Goal: Task Accomplishment & Management: Use online tool/utility

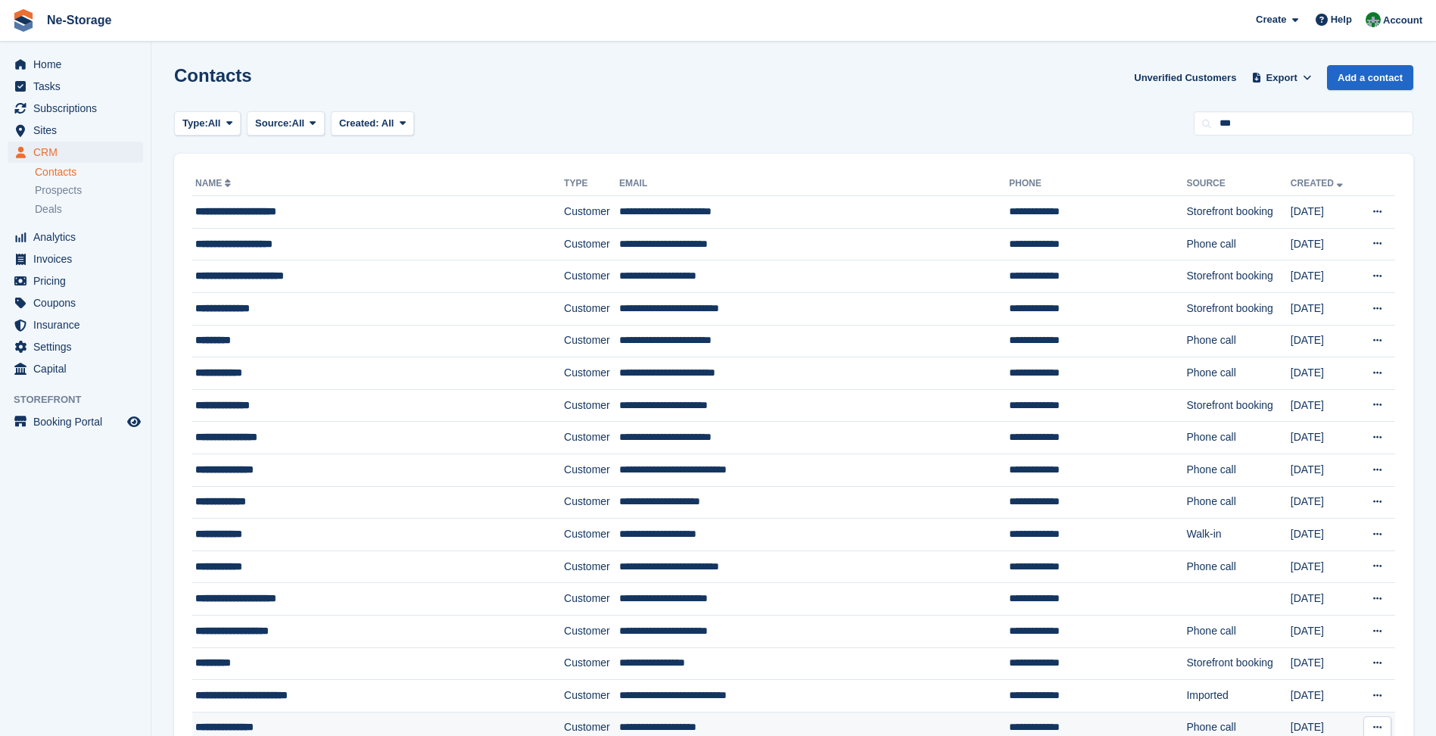
type input "***"
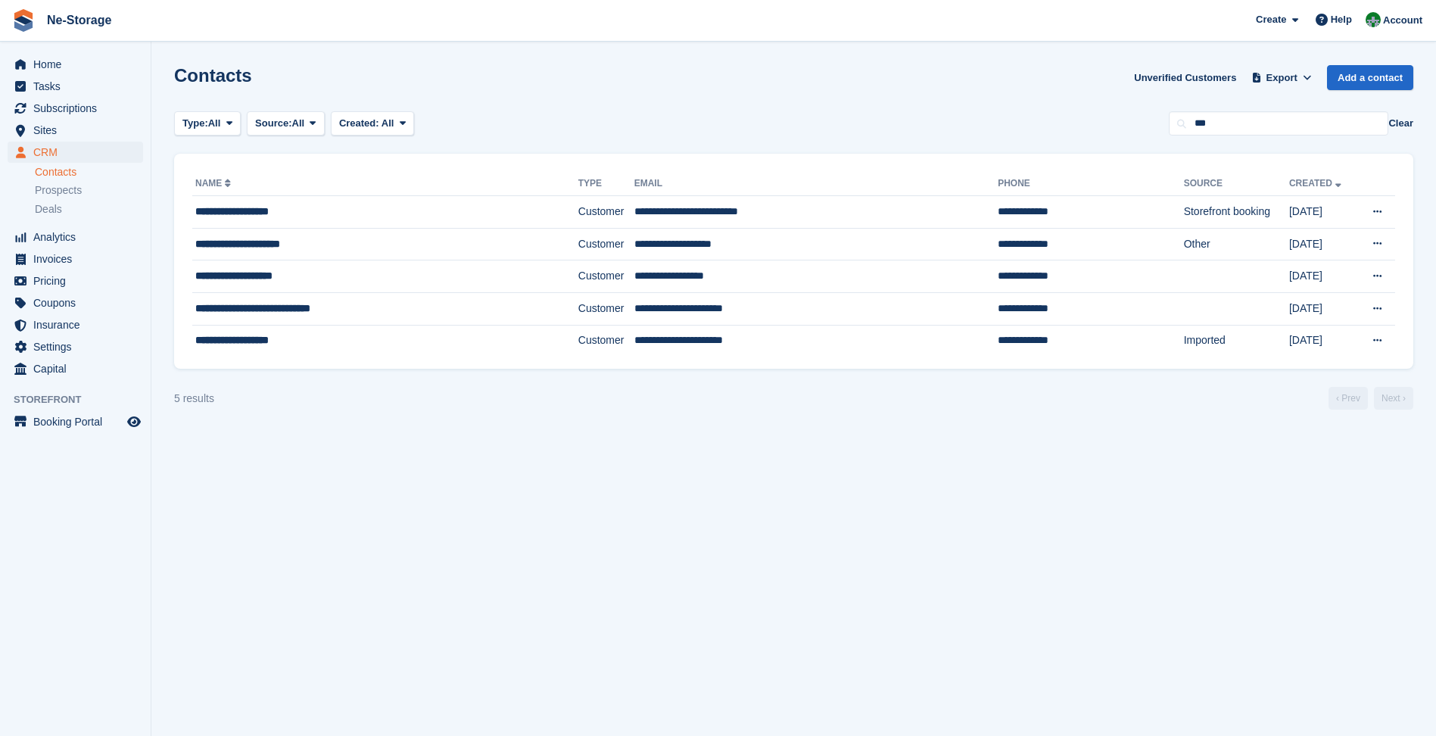
click at [1398, 126] on button "Clear" at bounding box center [1401, 123] width 25 height 15
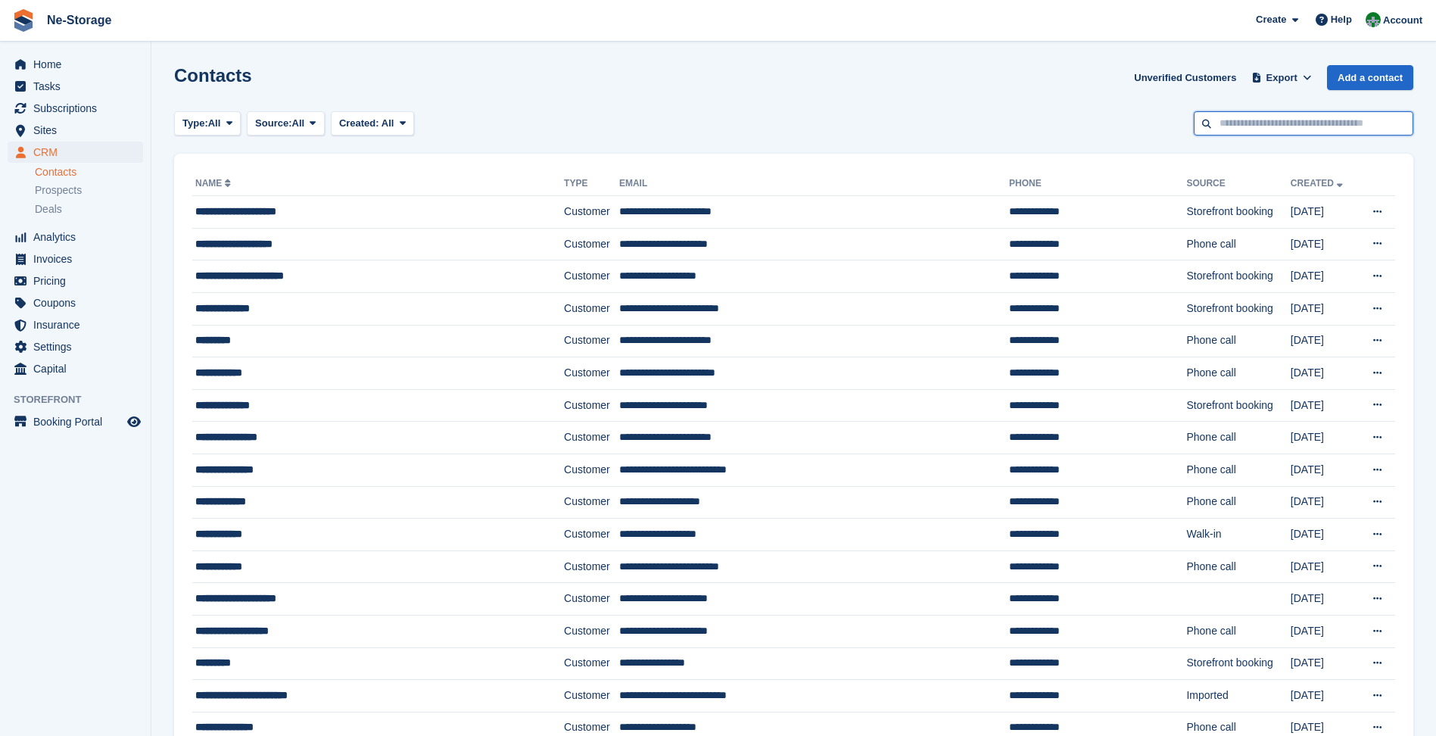
click at [1260, 123] on input "text" at bounding box center [1304, 123] width 220 height 25
type input "****"
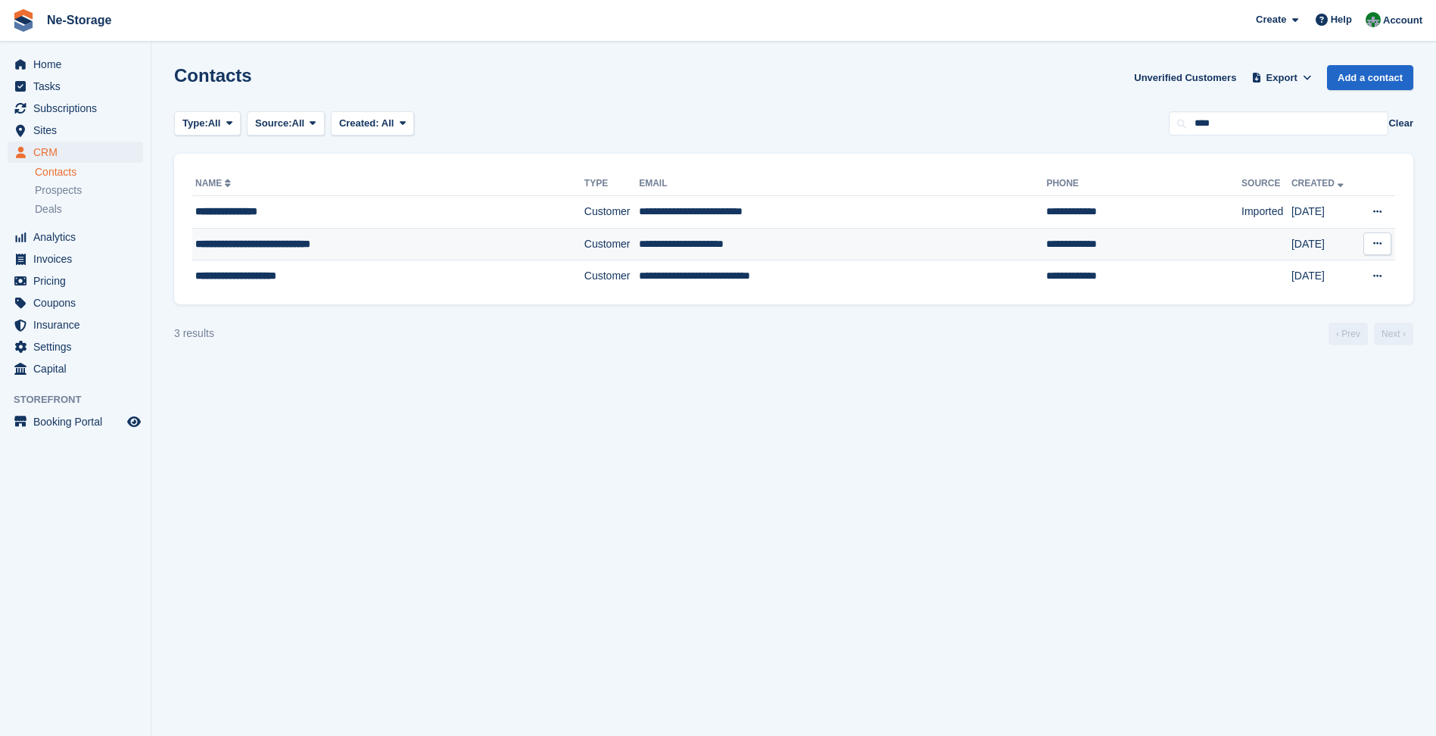
click at [371, 239] on div "**********" at bounding box center [358, 244] width 326 height 16
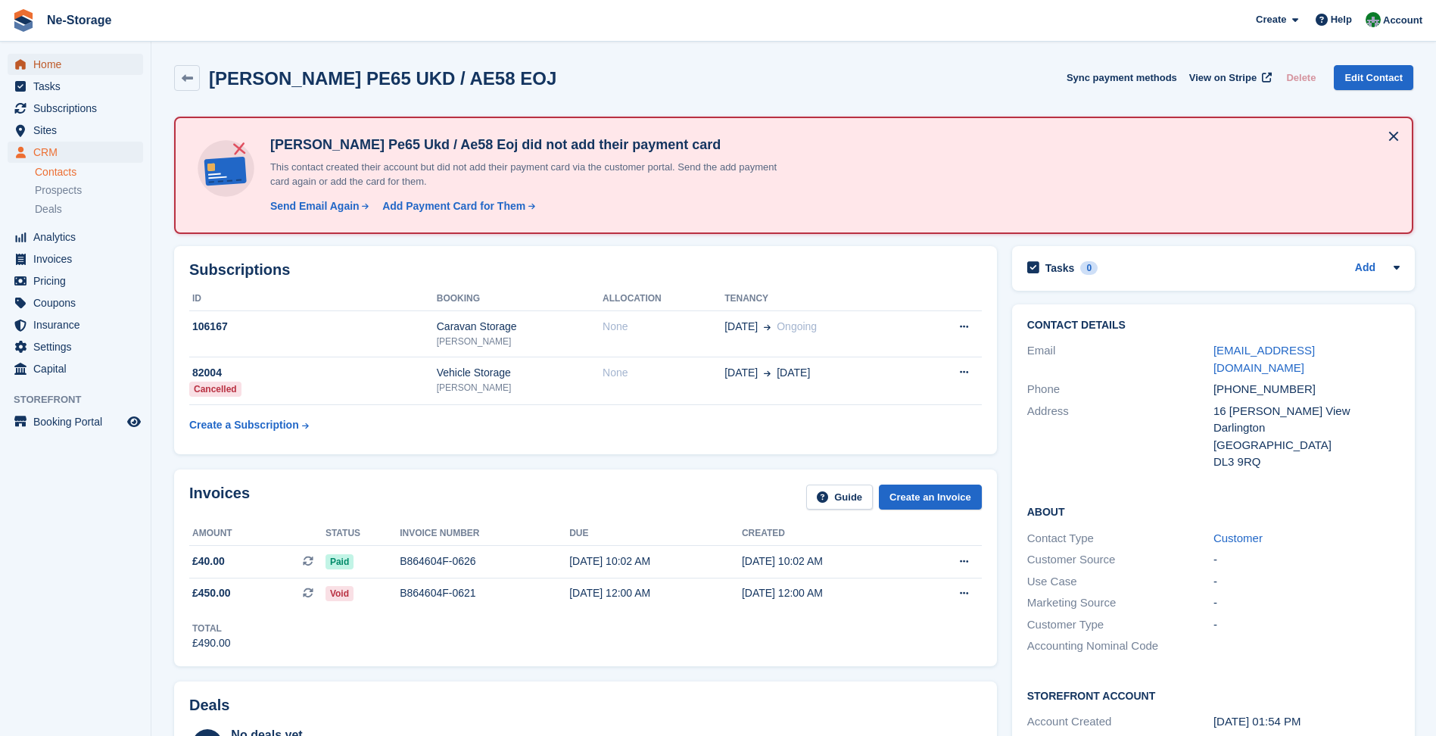
click at [120, 64] on span "Home" at bounding box center [78, 64] width 91 height 21
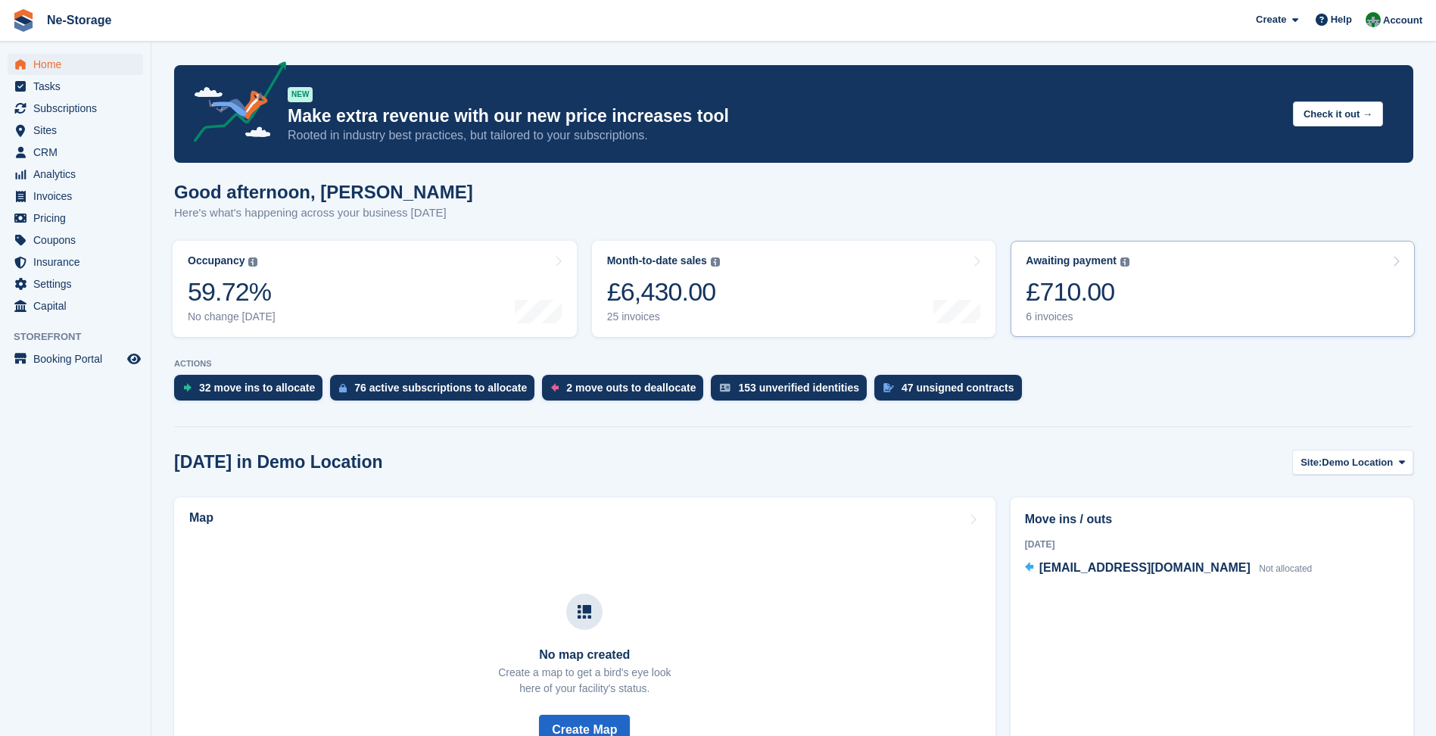
click at [1130, 293] on link "Awaiting payment The total outstanding balance on all open invoices. £710.00 6 …" at bounding box center [1213, 289] width 404 height 96
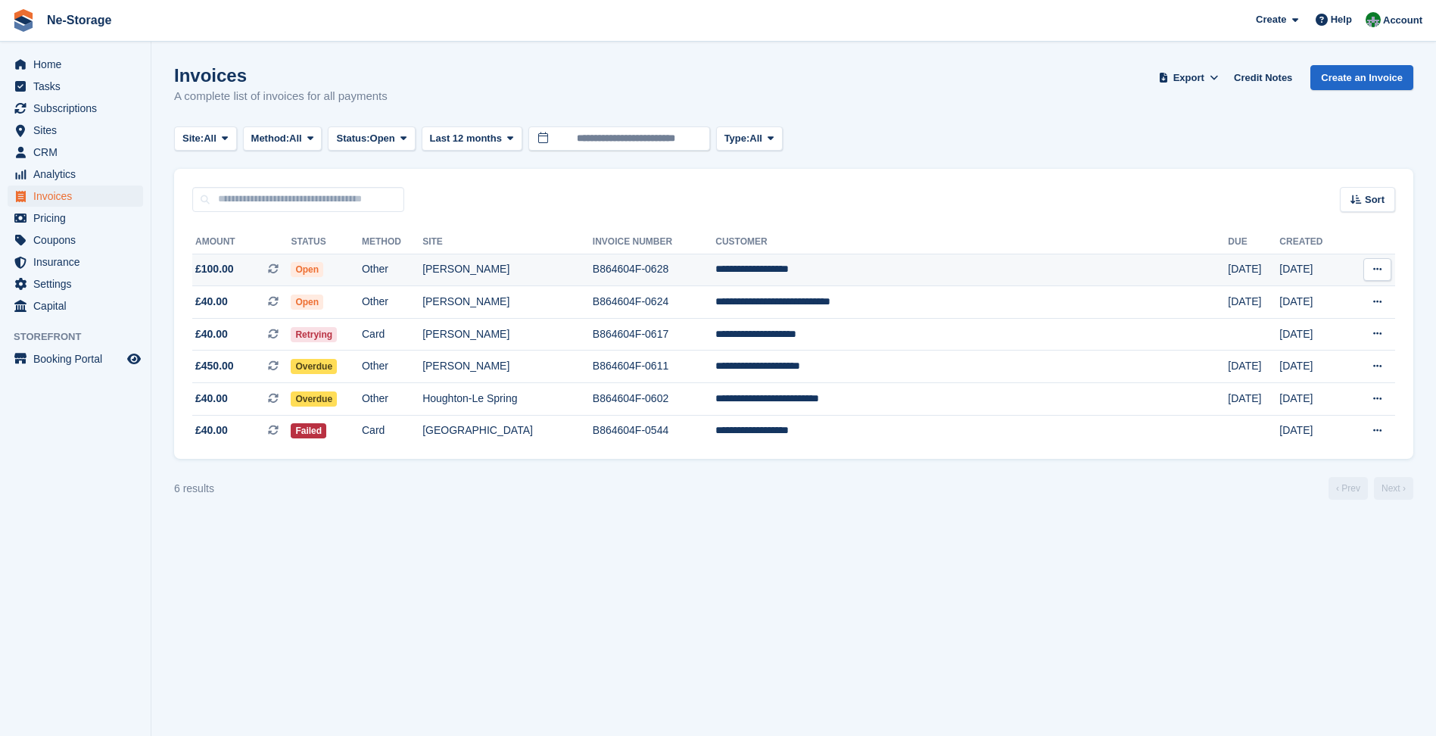
click at [593, 275] on td "[PERSON_NAME]" at bounding box center [508, 270] width 170 height 33
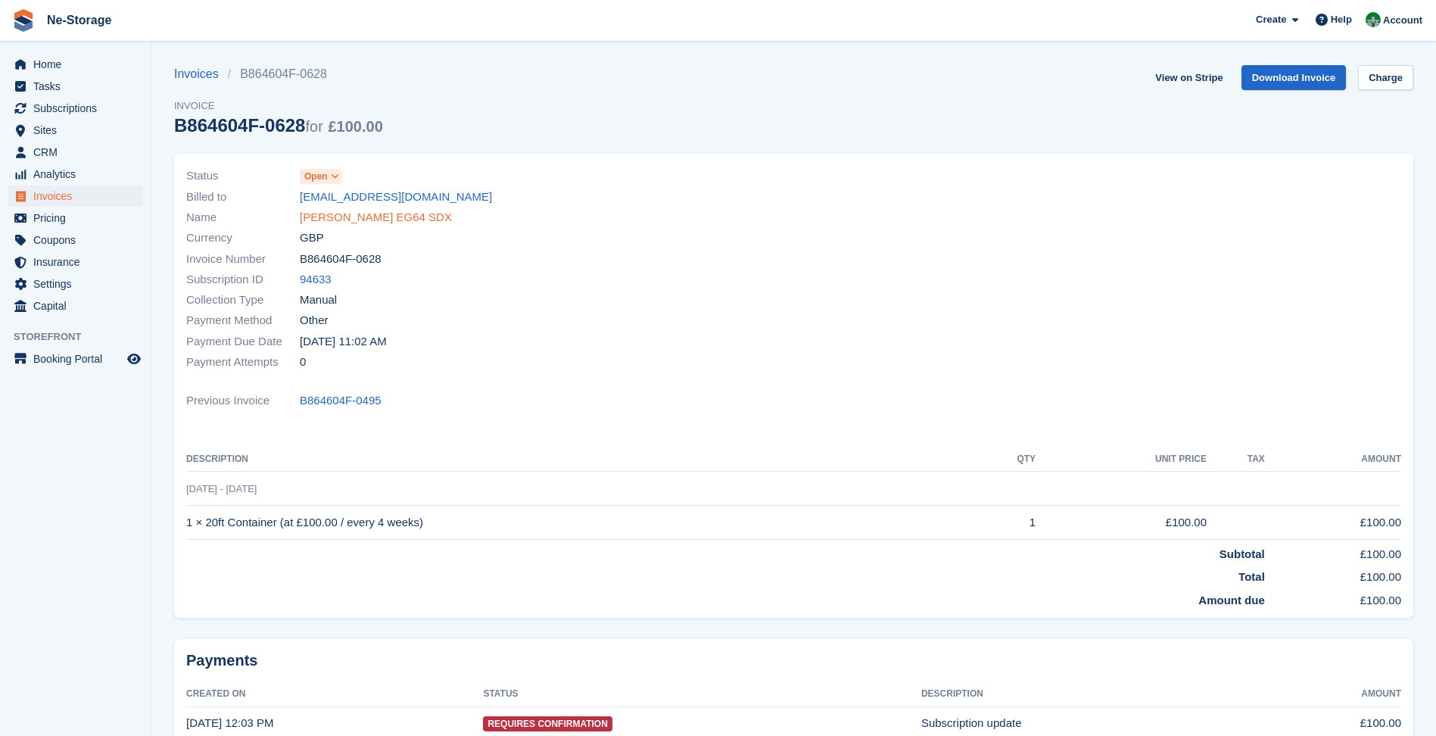
click at [377, 215] on link "John Miles EG64 SDX" at bounding box center [376, 217] width 152 height 17
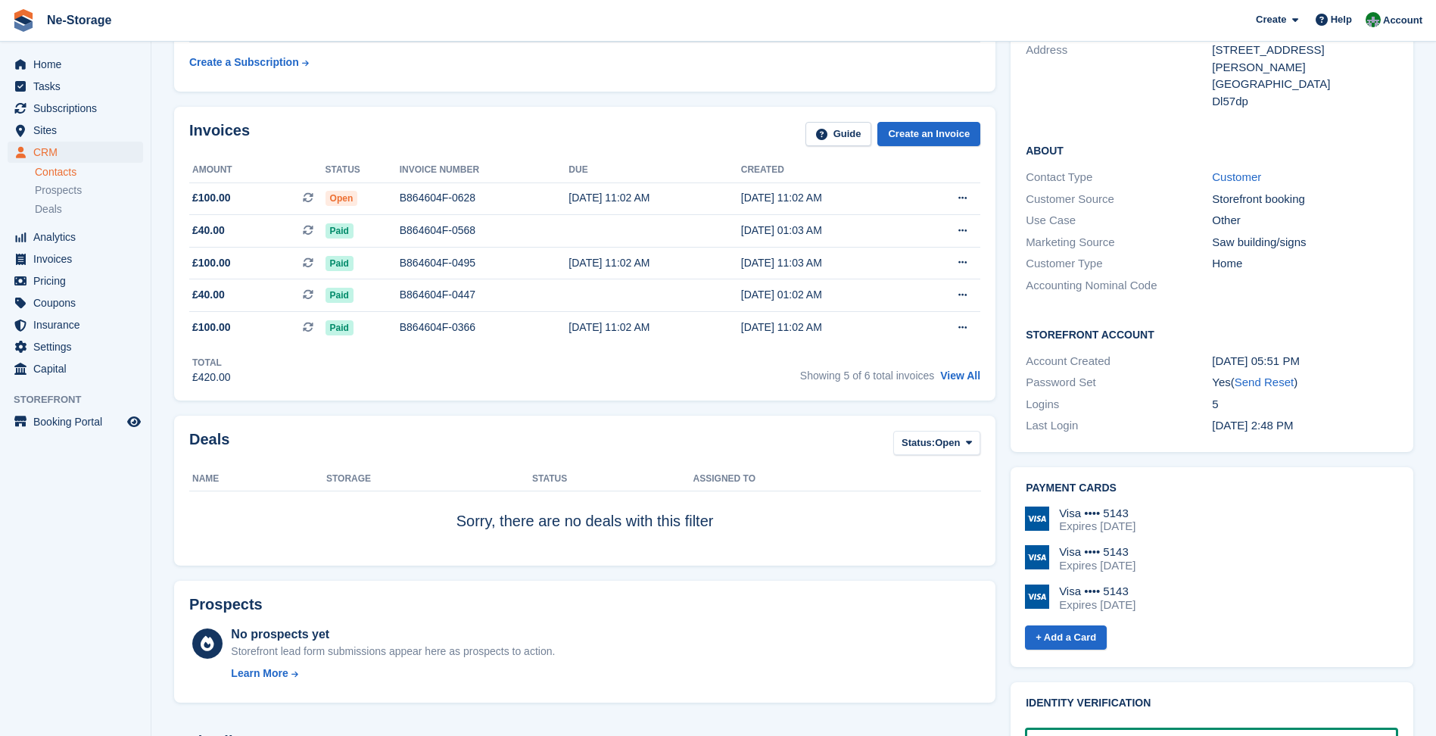
scroll to position [151, 0]
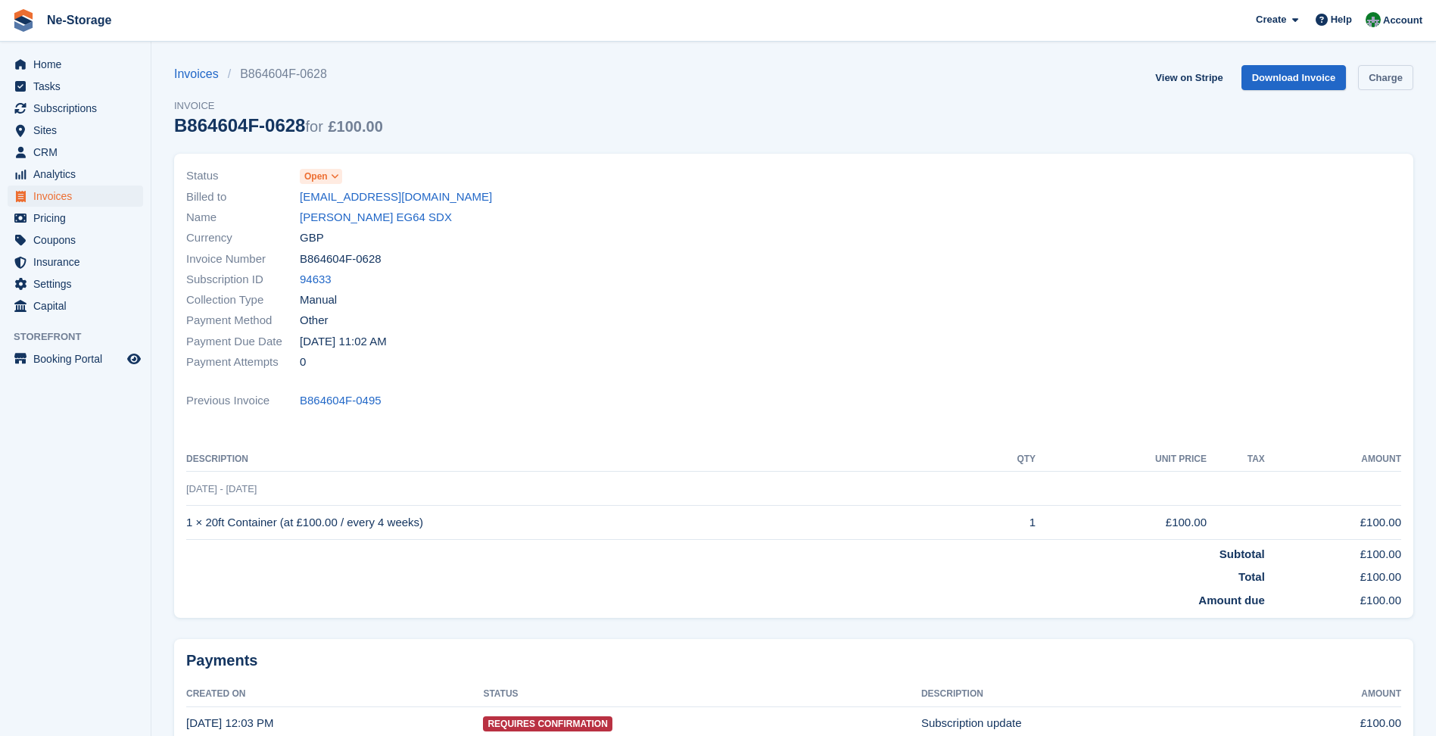
click at [1396, 72] on link "Charge" at bounding box center [1385, 77] width 55 height 25
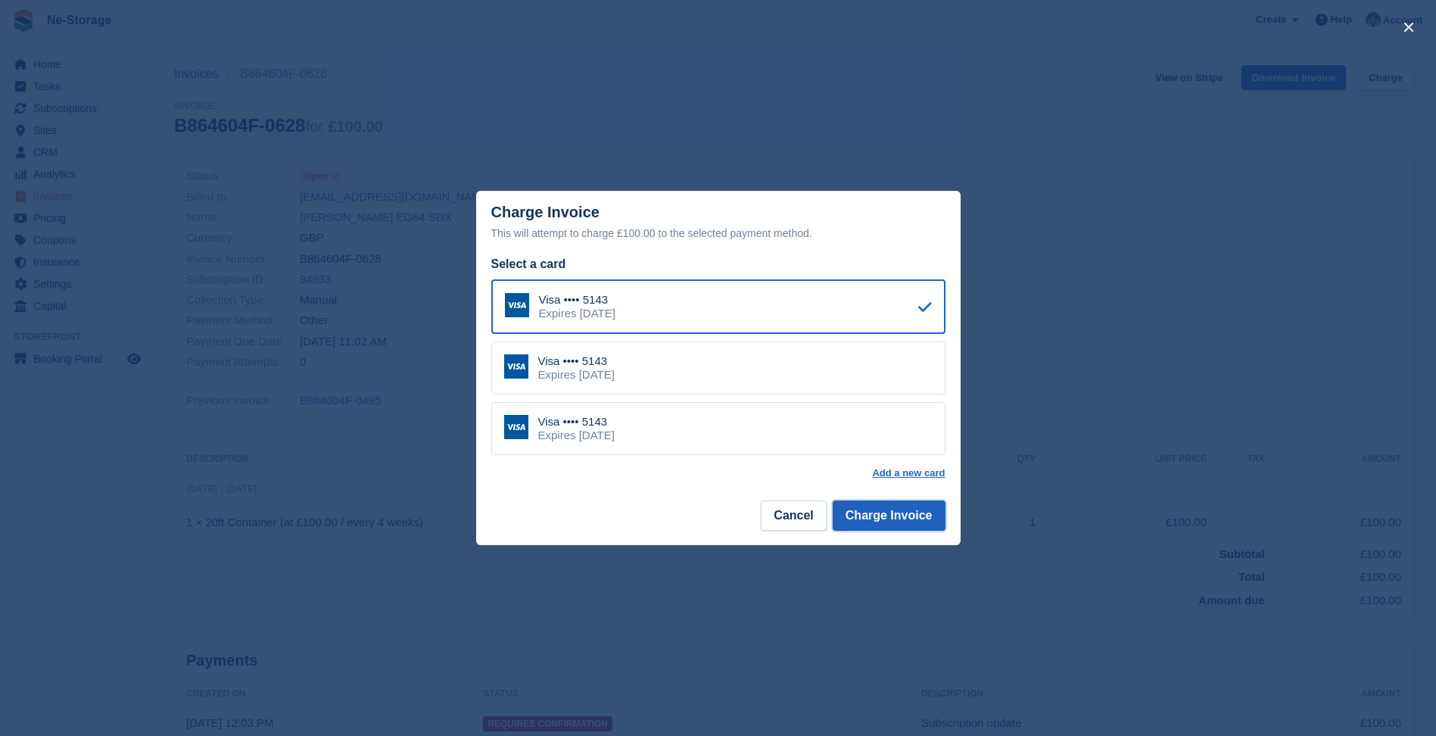
click at [890, 526] on button "Charge Invoice" at bounding box center [889, 516] width 113 height 30
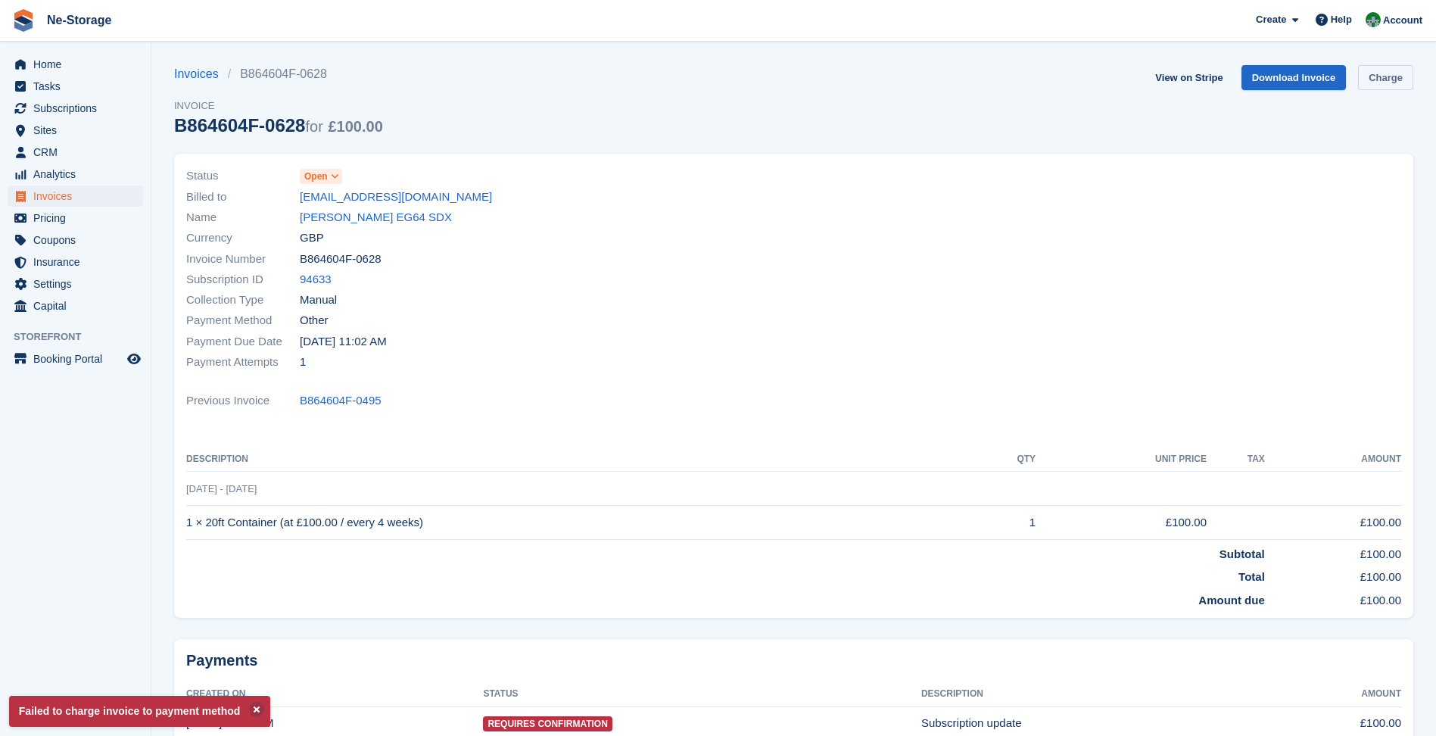
click at [1391, 85] on link "Charge" at bounding box center [1385, 77] width 55 height 25
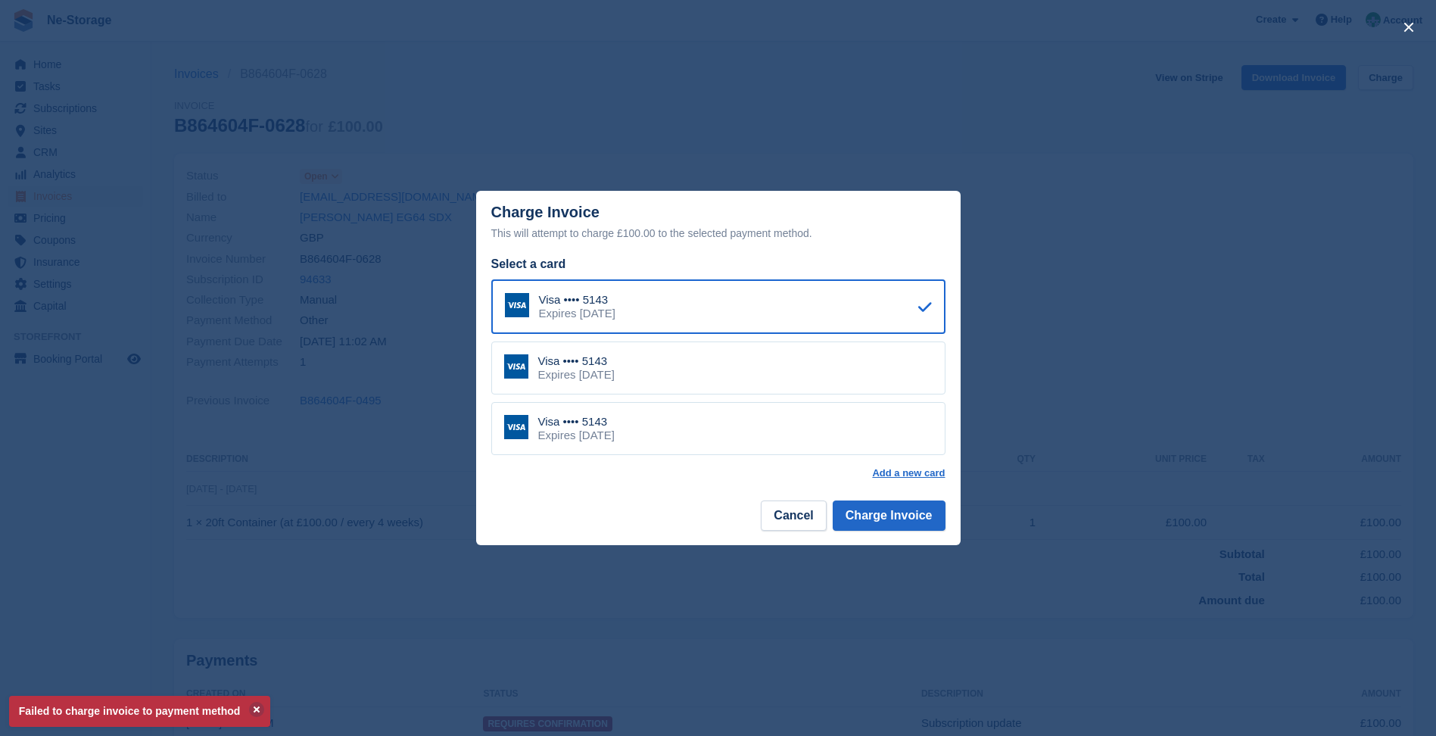
click at [840, 384] on div "Visa •••• 5143 Expires April 2031" at bounding box center [718, 367] width 454 height 53
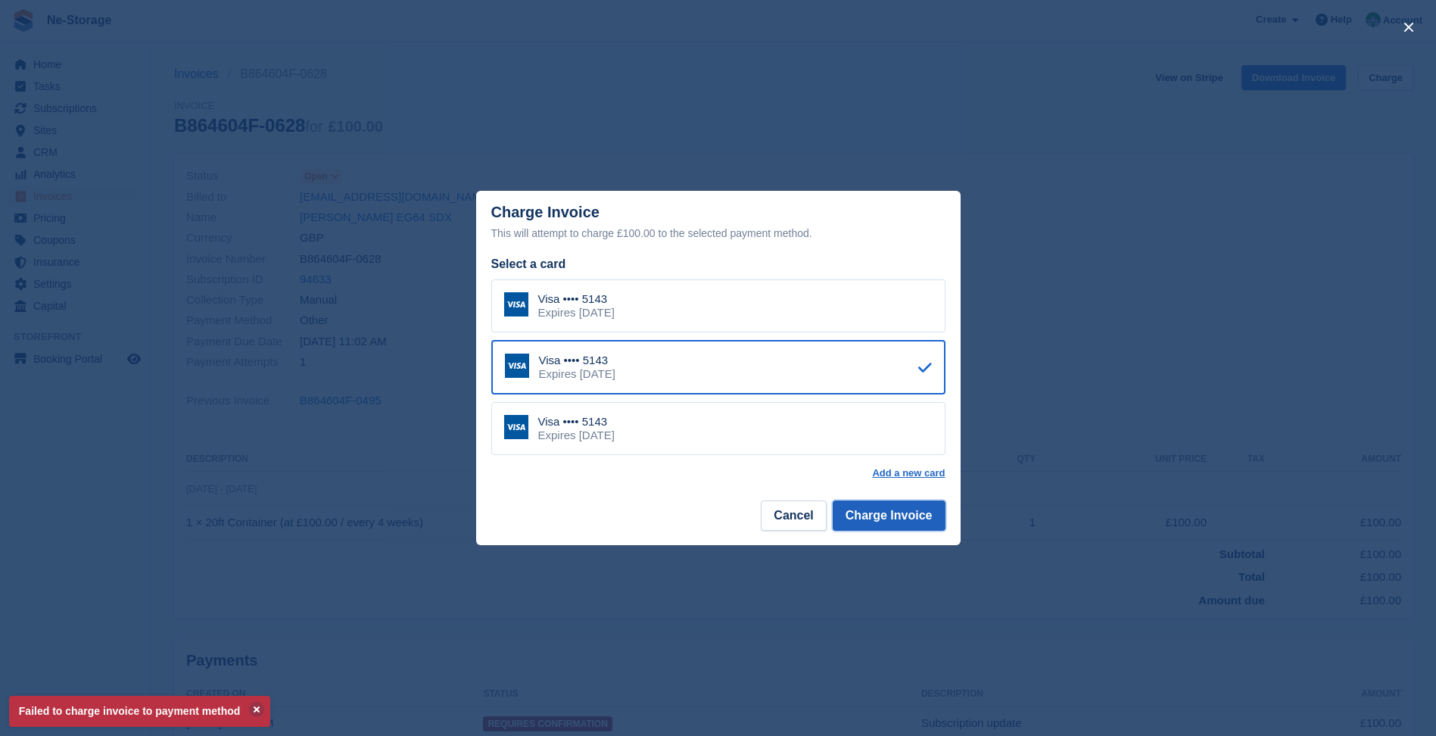
click at [892, 508] on button "Charge Invoice" at bounding box center [889, 516] width 113 height 30
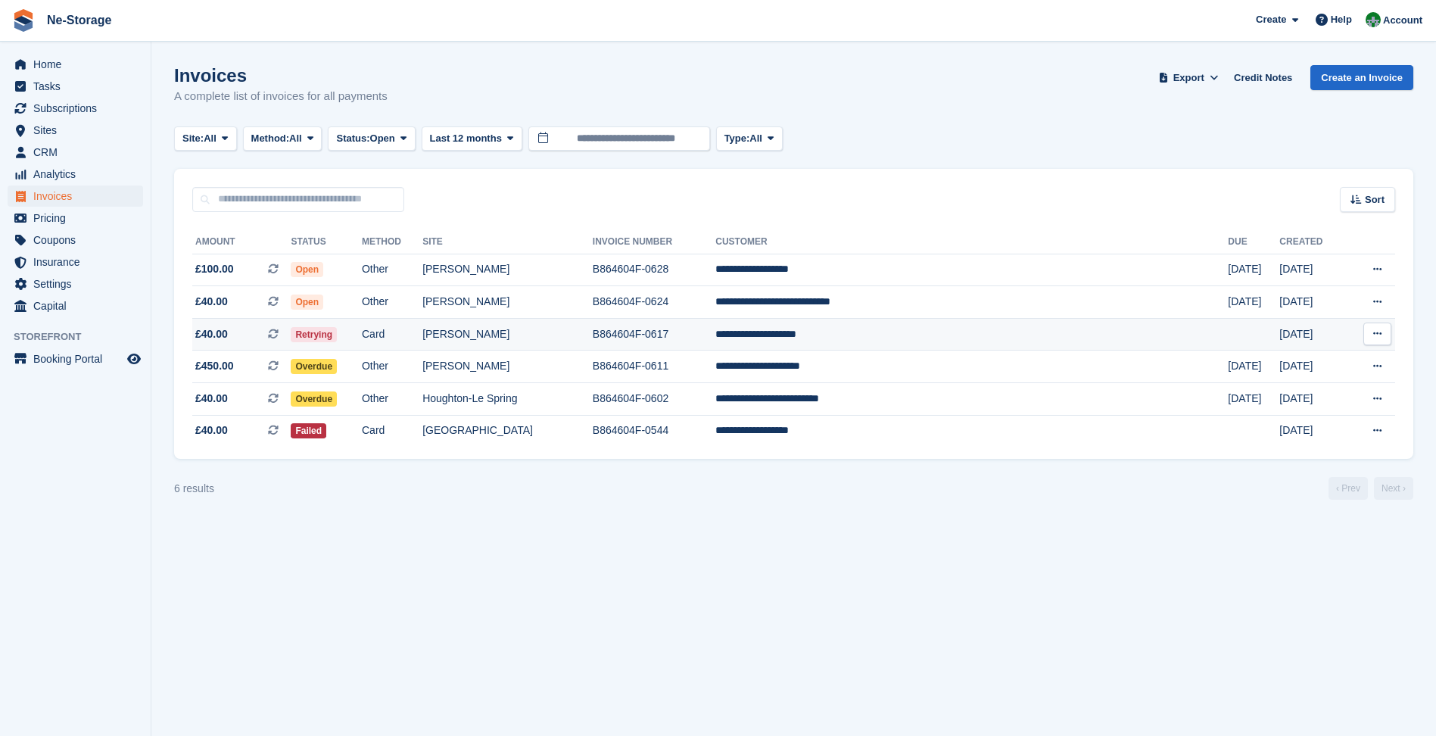
click at [593, 341] on td "[PERSON_NAME]" at bounding box center [508, 334] width 170 height 33
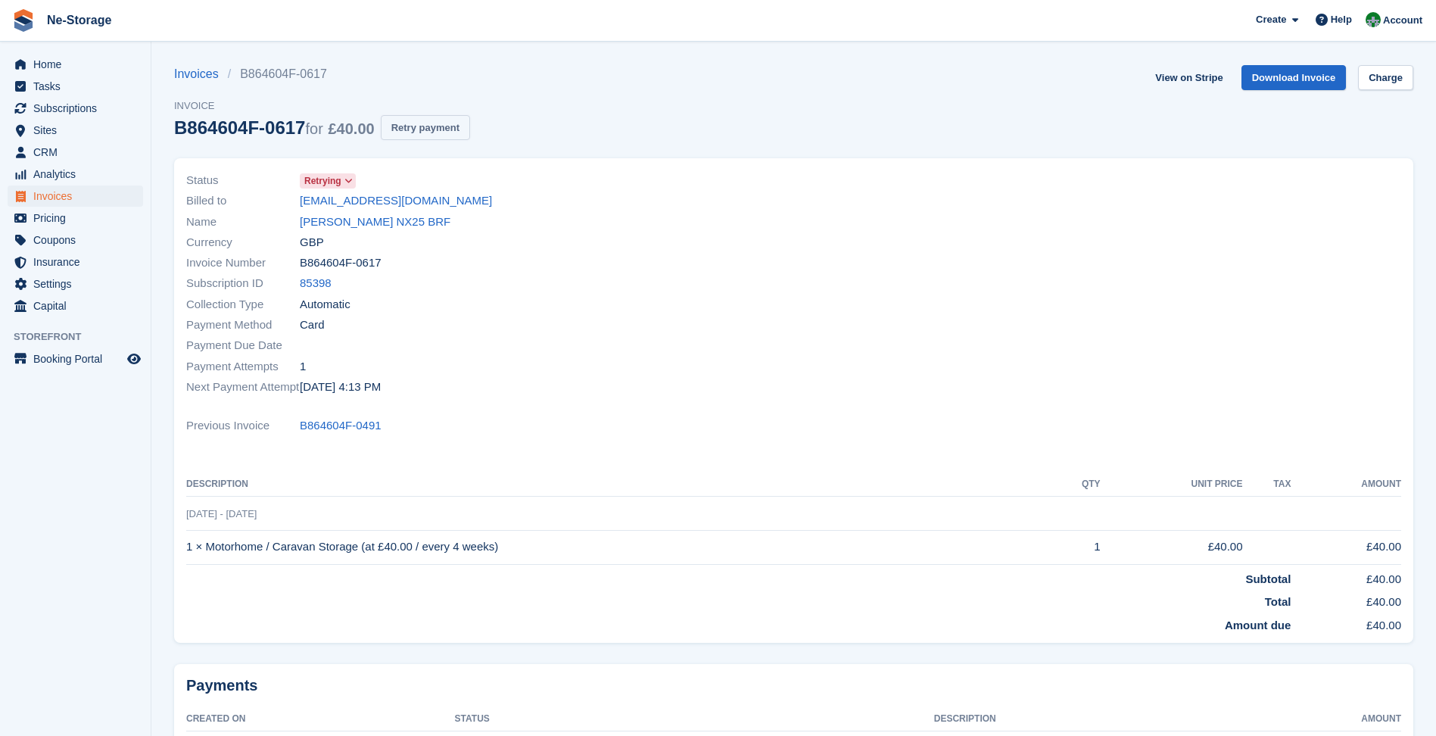
click at [441, 133] on button "Retry payment" at bounding box center [425, 127] width 89 height 25
drag, startPoint x: 406, startPoint y: 133, endPoint x: 781, endPoint y: 64, distance: 381.0
click at [406, 133] on button "Retry payment" at bounding box center [425, 127] width 89 height 25
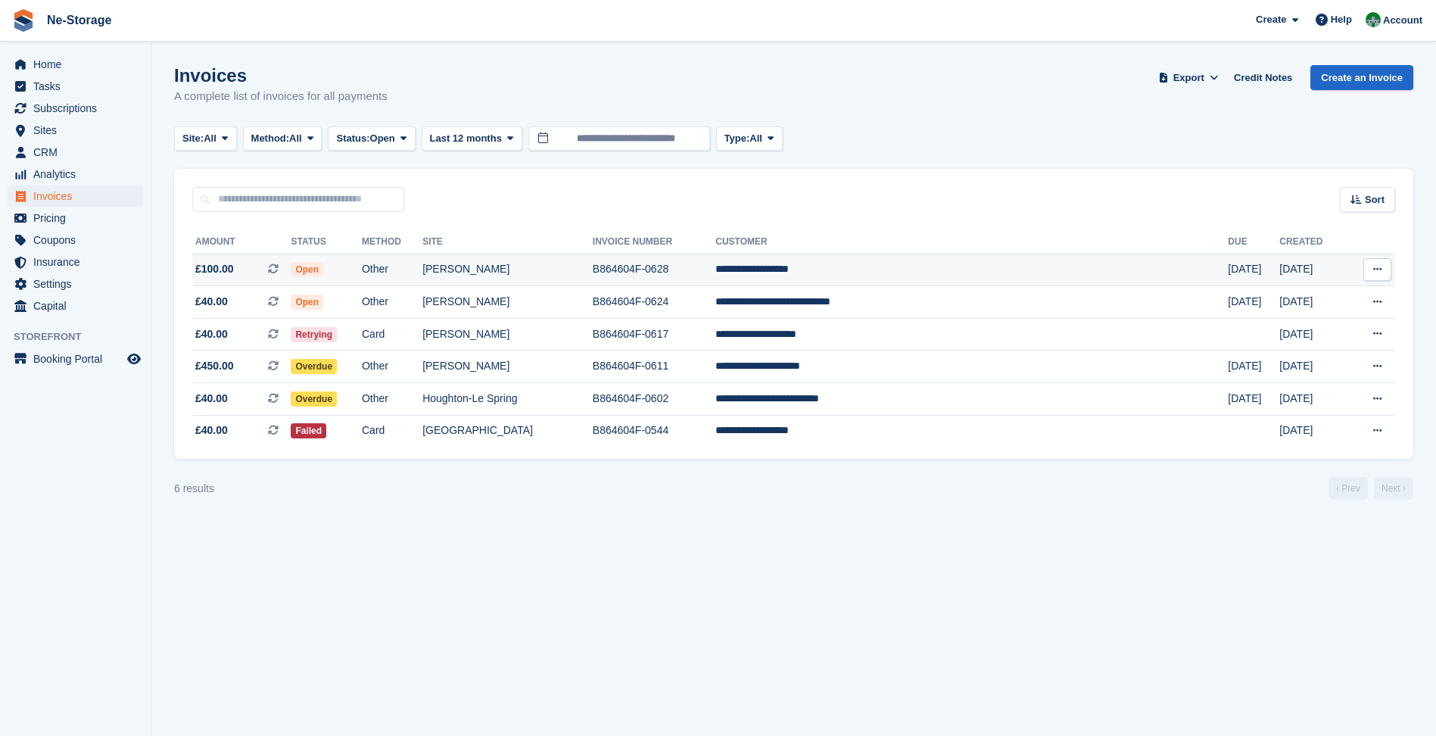
click at [593, 282] on td "[PERSON_NAME]" at bounding box center [508, 270] width 170 height 33
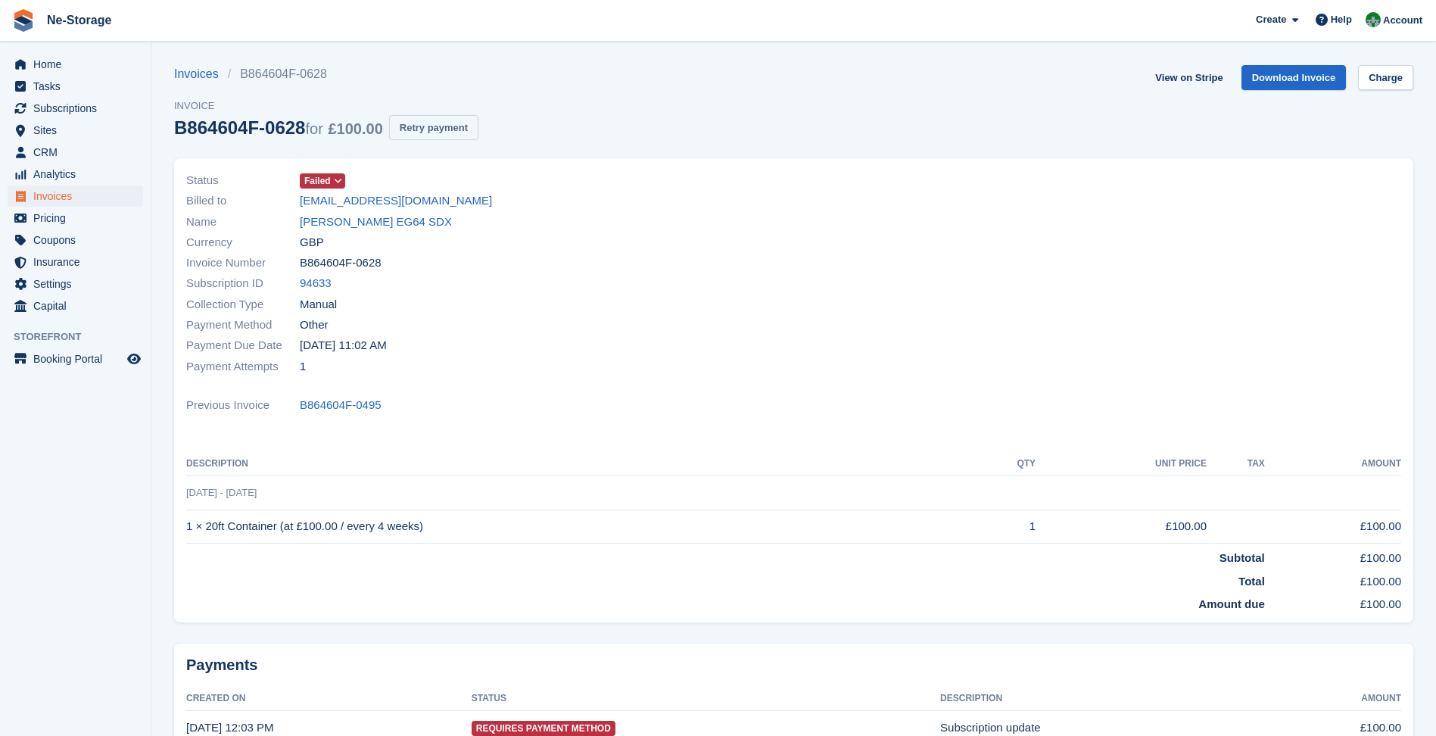
click at [451, 126] on button "Retry payment" at bounding box center [433, 127] width 89 height 25
